Goal: Information Seeking & Learning: Learn about a topic

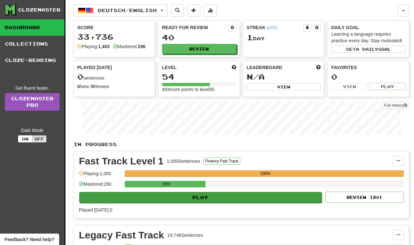
click at [150, 198] on button "Play" at bounding box center [200, 197] width 243 height 11
select select "**"
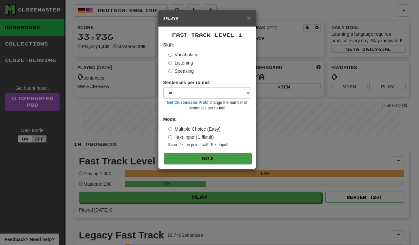
click at [191, 155] on button "Go" at bounding box center [208, 158] width 88 height 11
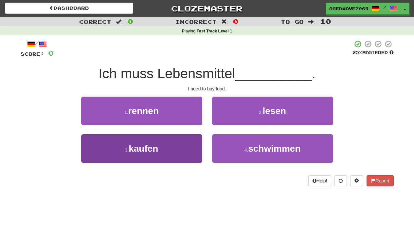
click at [168, 154] on button "3 . kaufen" at bounding box center [141, 148] width 121 height 29
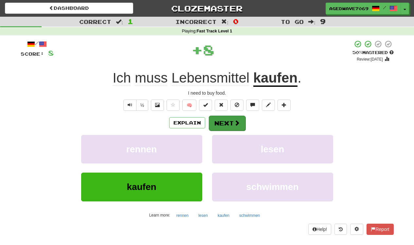
click at [231, 119] on button "Next" at bounding box center [227, 123] width 37 height 15
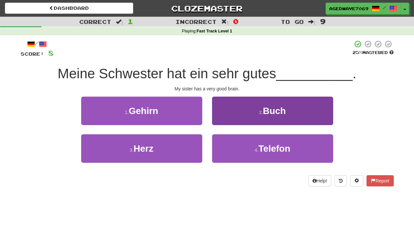
click at [220, 103] on button "2 . Buch" at bounding box center [272, 111] width 121 height 29
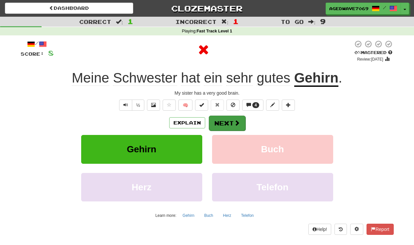
click at [217, 116] on button "Next" at bounding box center [227, 123] width 37 height 15
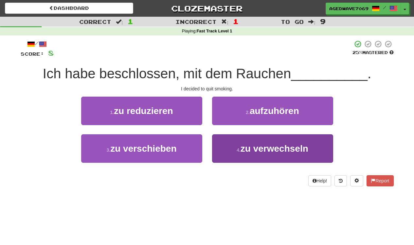
click at [228, 146] on button "4 . zu verwechseln" at bounding box center [272, 148] width 121 height 29
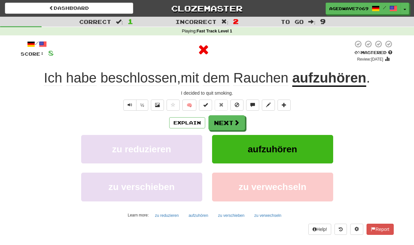
click at [228, 112] on div "/ Score: 8 0 % Mastered Review: [DATE] Ich habe beschlossen , mit dem Rauchen a…" at bounding box center [207, 137] width 373 height 195
click at [228, 119] on button "Next" at bounding box center [227, 123] width 37 height 15
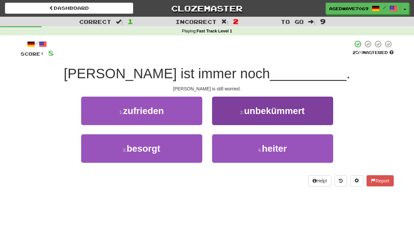
click at [244, 116] on button "2 . unbekümmert" at bounding box center [272, 111] width 121 height 29
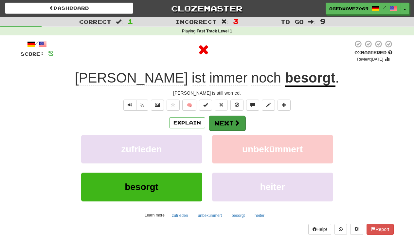
click at [241, 122] on button "Next" at bounding box center [227, 123] width 37 height 15
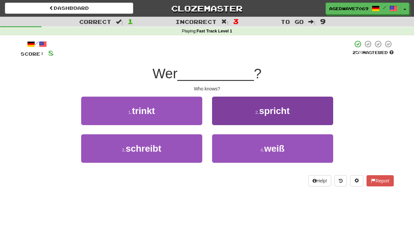
click at [222, 112] on button "2 . spricht" at bounding box center [272, 111] width 121 height 29
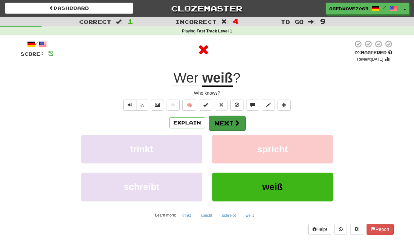
click at [223, 121] on button "Next" at bounding box center [227, 123] width 37 height 15
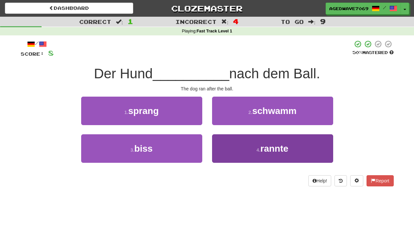
click at [225, 155] on button "4 . rannte" at bounding box center [272, 148] width 121 height 29
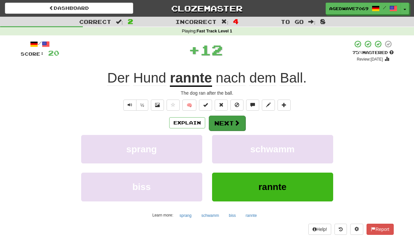
click at [227, 117] on button "Next" at bounding box center [227, 123] width 37 height 15
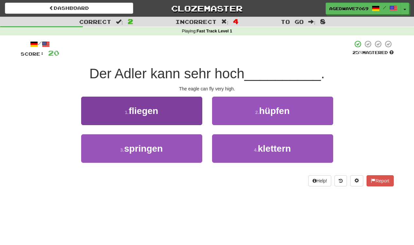
click at [172, 109] on button "1 . fliegen" at bounding box center [141, 111] width 121 height 29
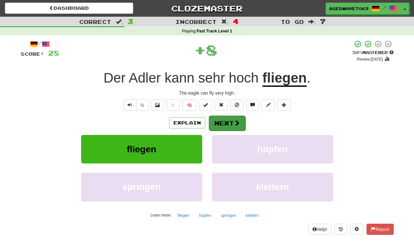
click at [225, 121] on button "Next" at bounding box center [227, 123] width 37 height 15
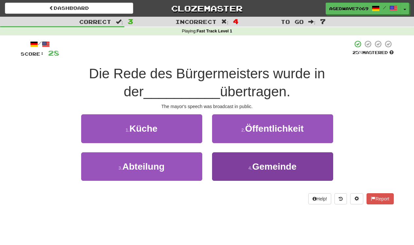
click at [226, 166] on button "4 . Gemeinde" at bounding box center [272, 166] width 121 height 29
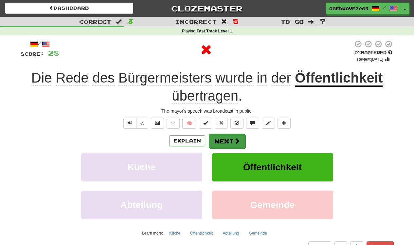
click at [226, 137] on button "Next" at bounding box center [227, 141] width 37 height 15
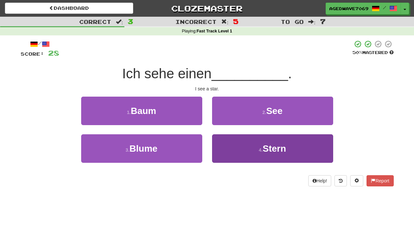
click at [227, 151] on button "4 . Stern" at bounding box center [272, 148] width 121 height 29
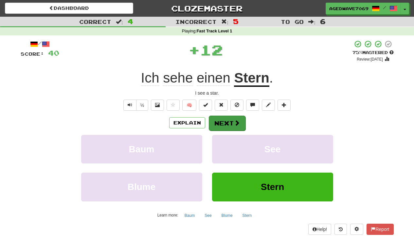
click at [228, 118] on button "Next" at bounding box center [227, 123] width 37 height 15
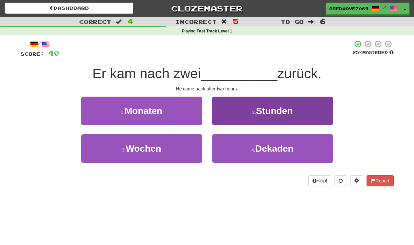
click at [226, 109] on button "2 . Stunden" at bounding box center [272, 111] width 121 height 29
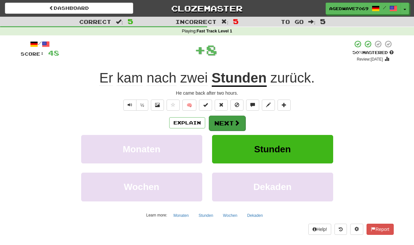
click at [226, 124] on button "Next" at bounding box center [227, 123] width 37 height 15
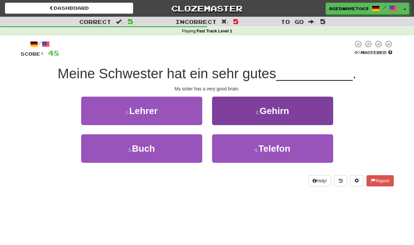
click at [223, 117] on button "2 . Gehirn" at bounding box center [272, 111] width 121 height 29
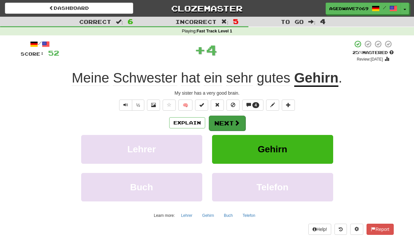
click at [223, 122] on button "Next" at bounding box center [227, 123] width 37 height 15
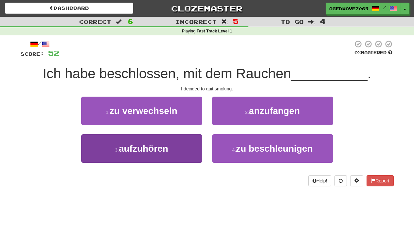
click at [161, 147] on span "aufzuhören" at bounding box center [143, 148] width 49 height 10
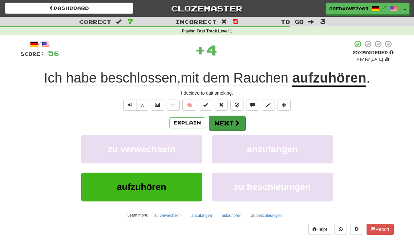
click at [221, 126] on button "Next" at bounding box center [227, 123] width 37 height 15
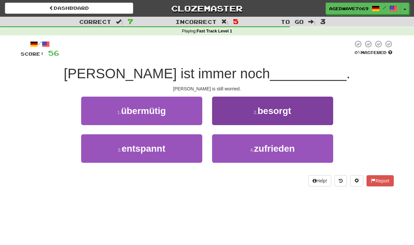
click at [237, 117] on button "2 . besorgt" at bounding box center [272, 111] width 121 height 29
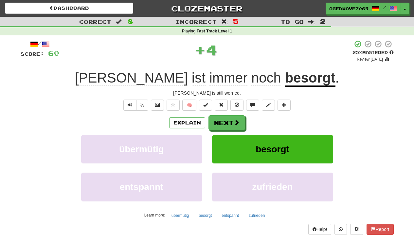
click at [233, 127] on button "Next" at bounding box center [227, 122] width 37 height 15
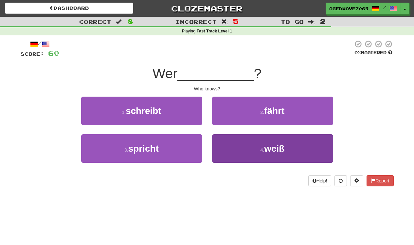
click at [240, 154] on button "4 . weiß" at bounding box center [272, 148] width 121 height 29
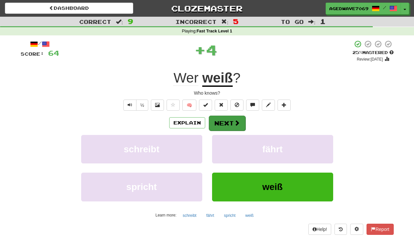
click at [236, 121] on span at bounding box center [237, 123] width 6 height 6
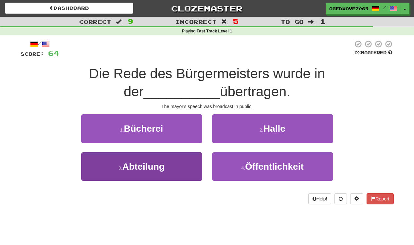
click at [178, 167] on button "3 . Abteilung" at bounding box center [141, 166] width 121 height 29
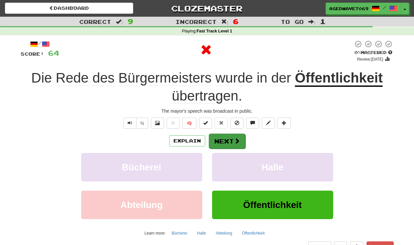
click at [222, 134] on button "Next" at bounding box center [227, 141] width 37 height 15
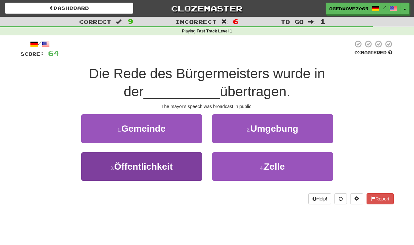
click at [184, 170] on button "3 . Öffentlichkeit" at bounding box center [141, 166] width 121 height 29
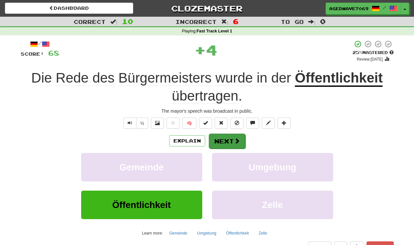
click at [213, 145] on button "Next" at bounding box center [227, 141] width 37 height 15
